Goal: Navigation & Orientation: Go to known website

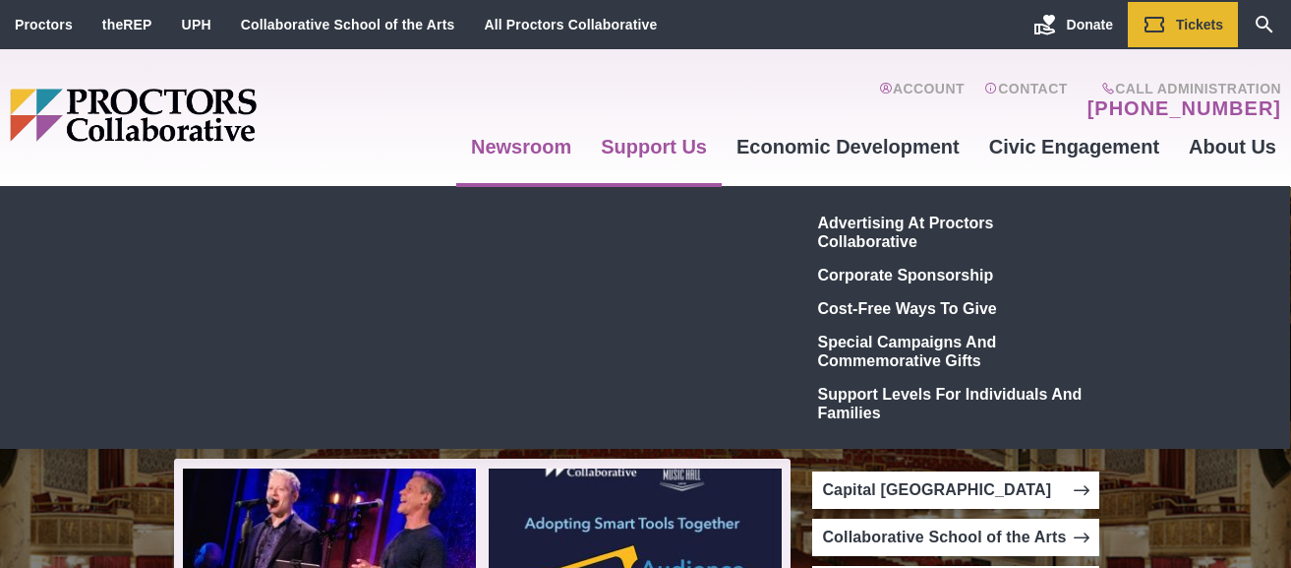
click at [637, 149] on link "Support Us" at bounding box center [654, 146] width 136 height 53
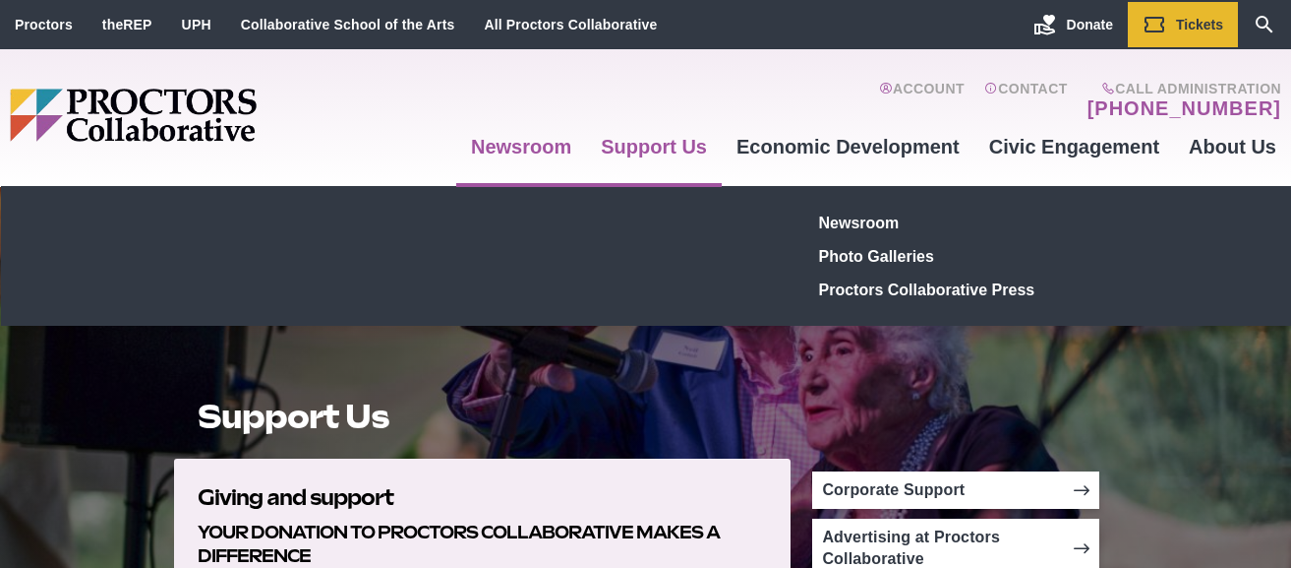
click at [556, 145] on link "Newsroom" at bounding box center [521, 146] width 130 height 53
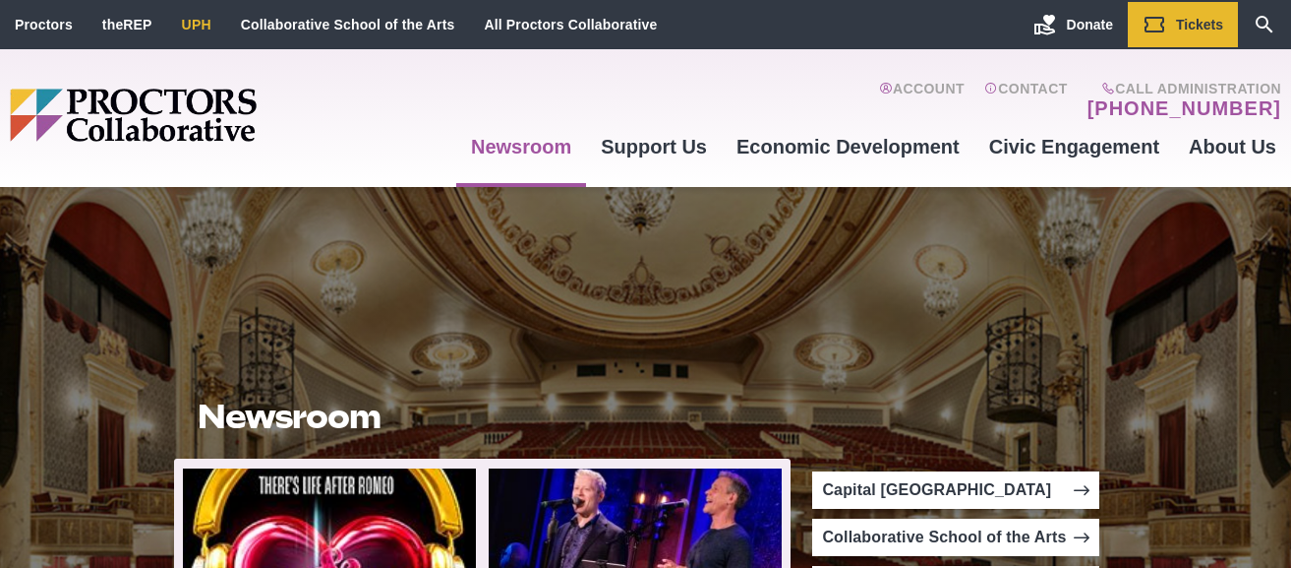
click at [198, 29] on link "UPH" at bounding box center [197, 25] width 30 height 16
